Goal: Information Seeking & Learning: Learn about a topic

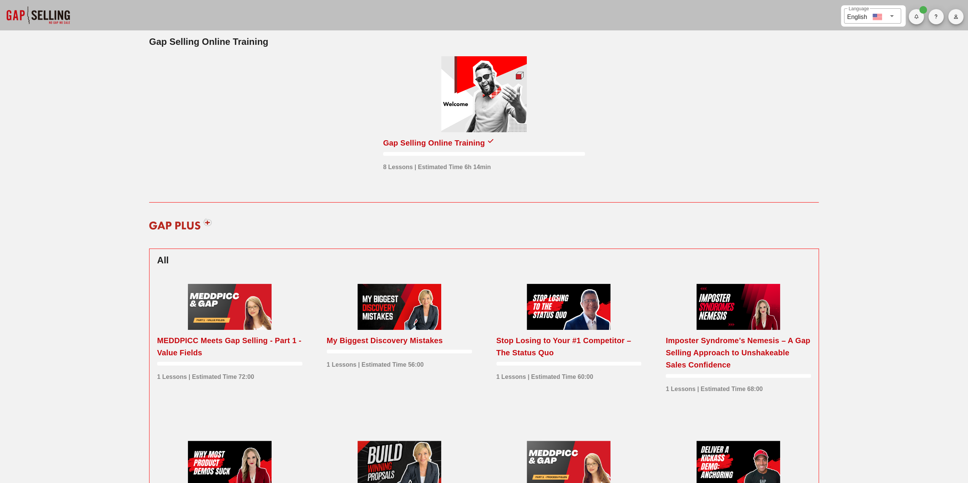
click at [469, 99] on div at bounding box center [484, 94] width 86 height 76
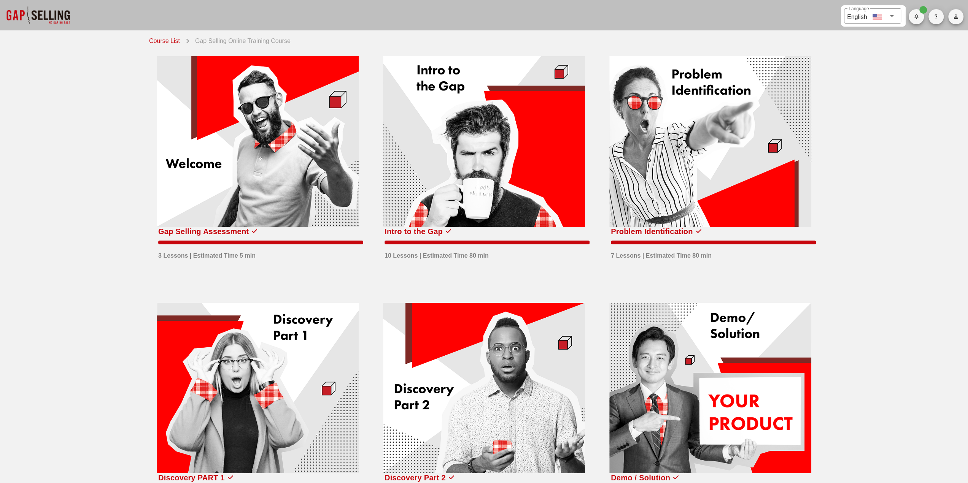
click at [47, 18] on div at bounding box center [38, 15] width 76 height 30
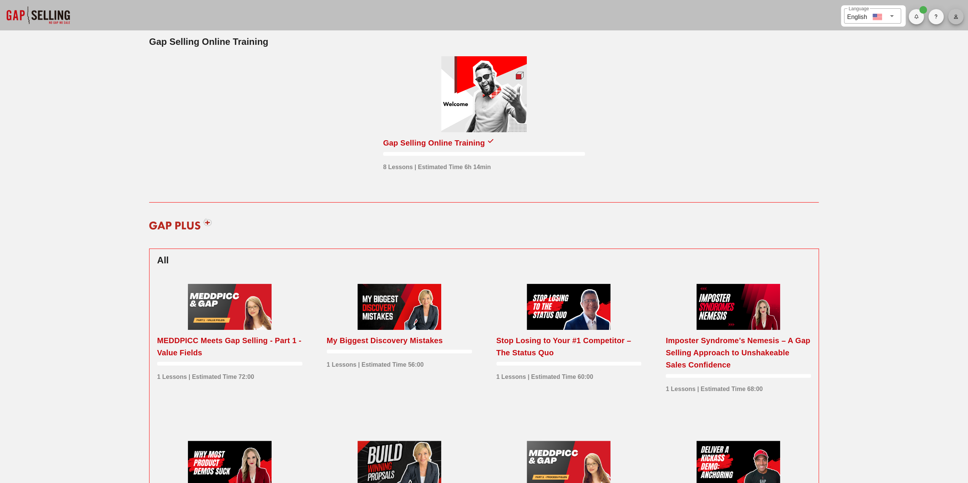
click at [956, 17] on icon "button" at bounding box center [955, 16] width 5 height 5
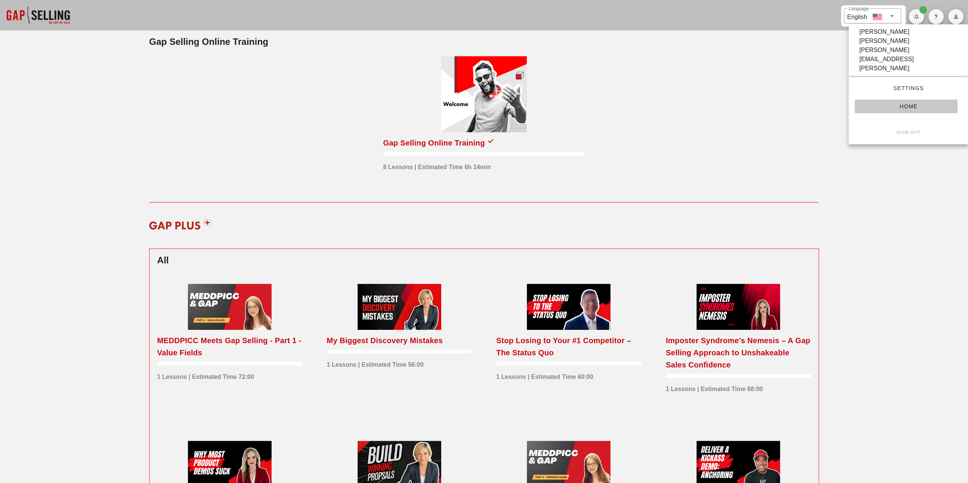
click at [914, 103] on span "Home" at bounding box center [907, 106] width 95 height 6
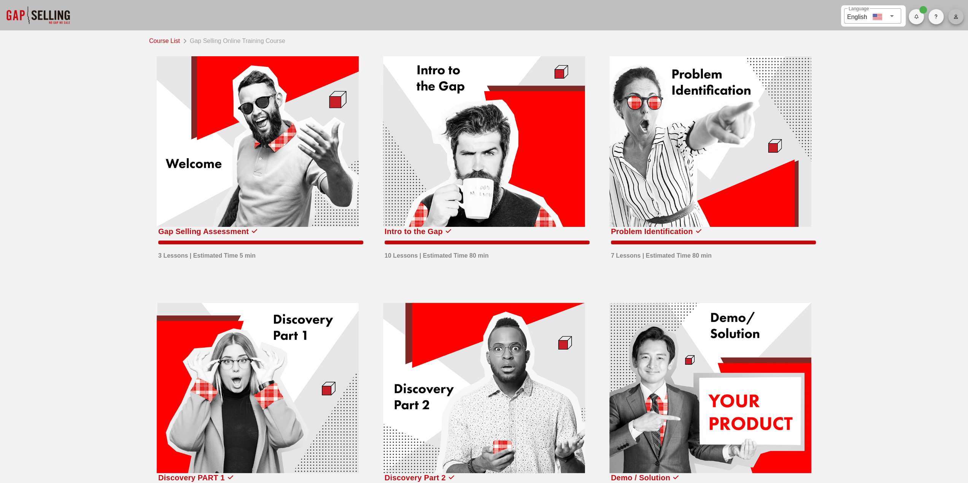
click at [951, 19] on span "button" at bounding box center [955, 16] width 15 height 5
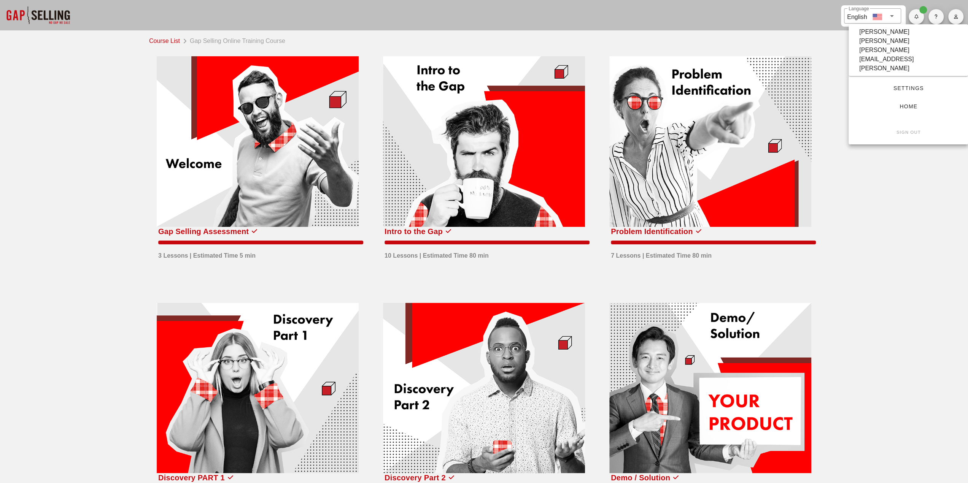
click at [952, 17] on span "button" at bounding box center [955, 16] width 15 height 5
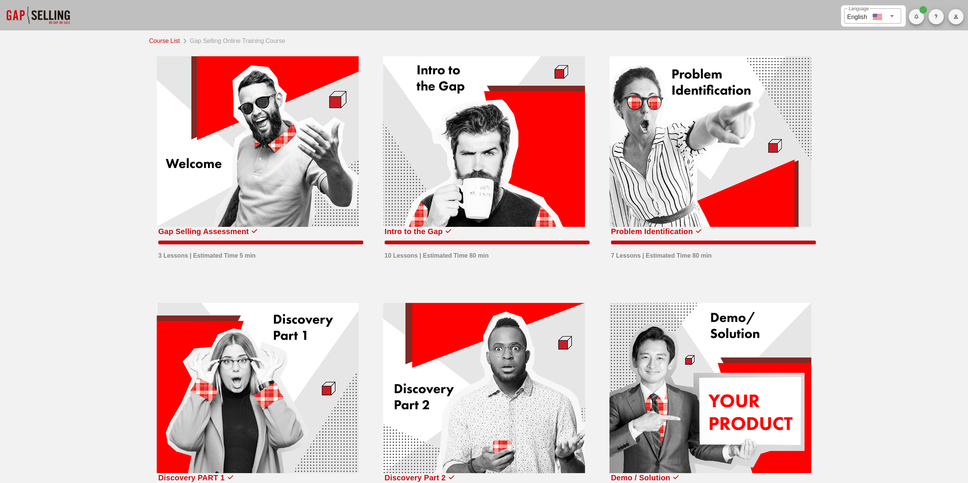
click at [952, 17] on span "button" at bounding box center [955, 16] width 15 height 5
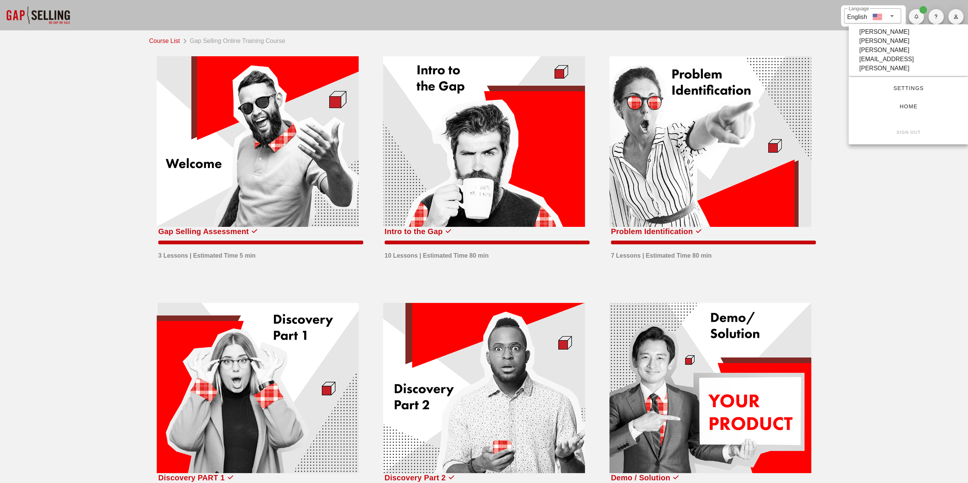
click at [44, 19] on div at bounding box center [38, 15] width 76 height 30
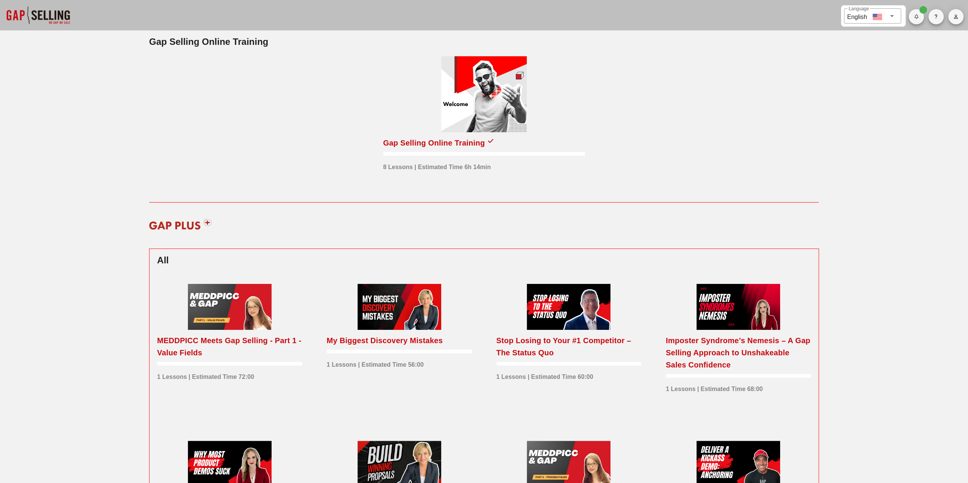
click at [214, 36] on h2 "Gap Selling Online Training" at bounding box center [484, 42] width 670 height 14
click at [496, 108] on div at bounding box center [484, 94] width 86 height 76
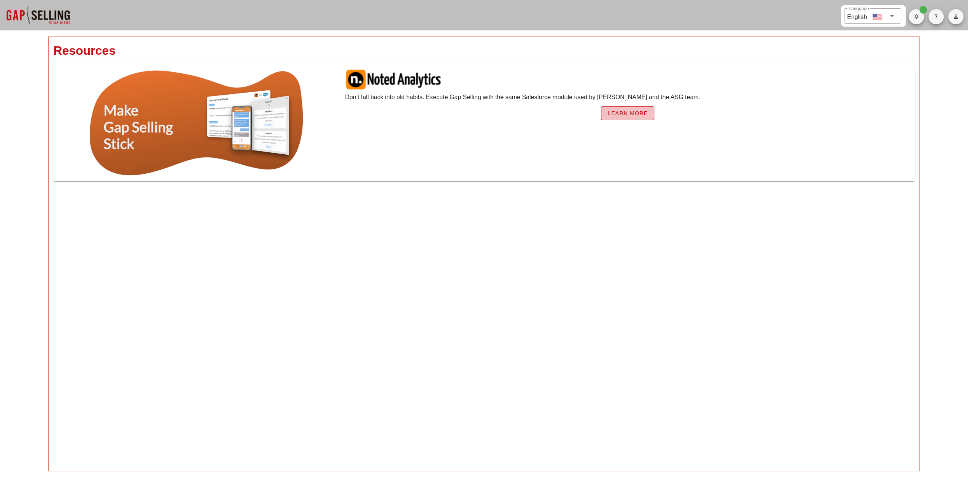
click at [628, 113] on span "Learn More" at bounding box center [627, 113] width 40 height 6
click at [125, 108] on div at bounding box center [197, 123] width 214 height 108
click at [52, 13] on div at bounding box center [38, 15] width 76 height 30
